Goal: Information Seeking & Learning: Learn about a topic

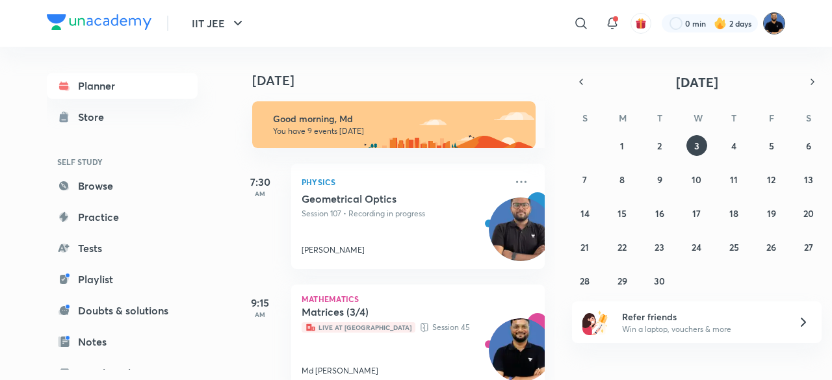
click at [773, 21] on img at bounding box center [774, 23] width 22 height 22
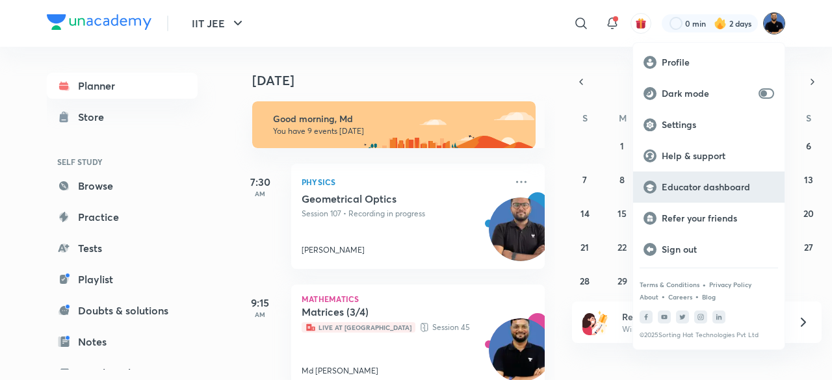
click at [732, 188] on p "Educator dashboard" at bounding box center [718, 187] width 112 height 12
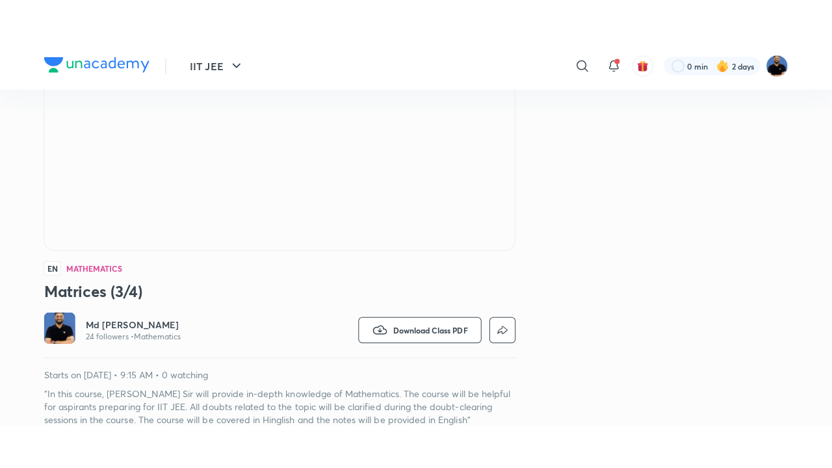
scroll to position [201, 0]
